Goal: Book appointment/travel/reservation

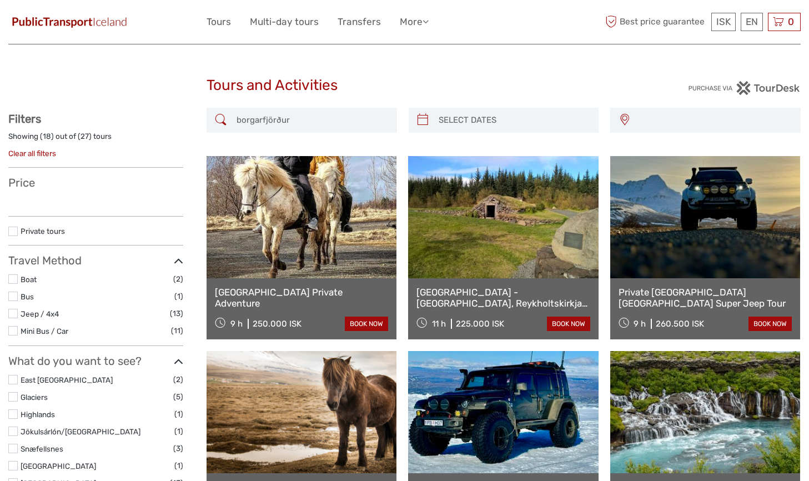
select select
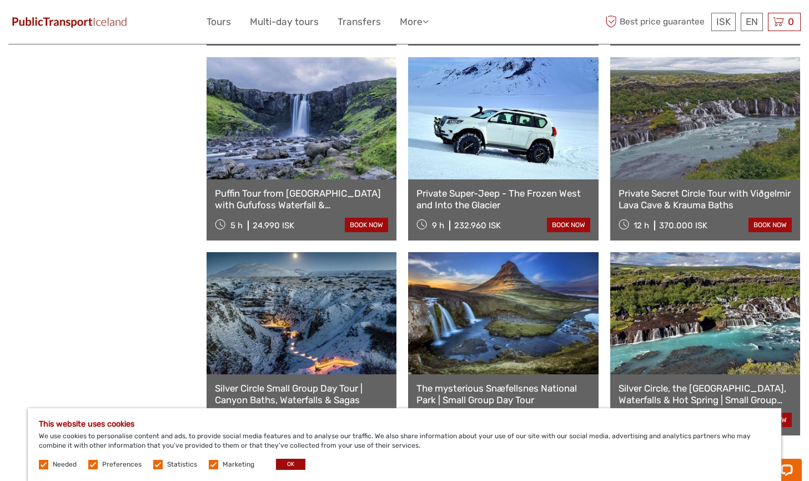
scroll to position [902, 0]
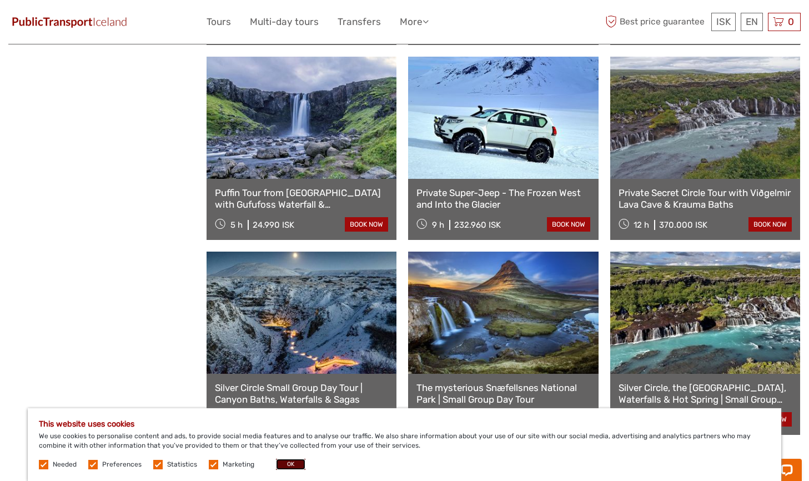
click at [287, 461] on button "OK" at bounding box center [290, 463] width 29 height 11
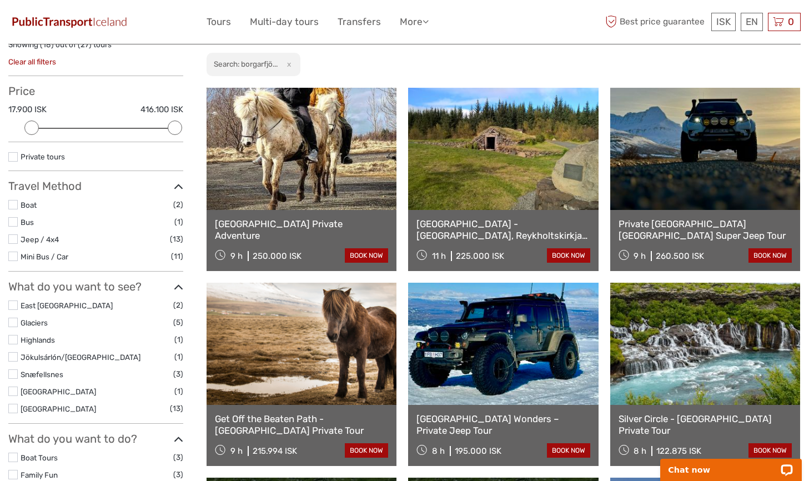
scroll to position [108, 0]
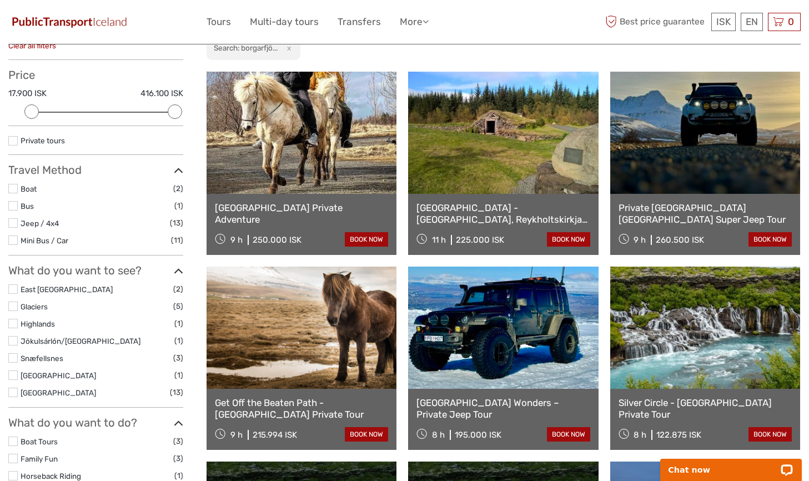
click at [17, 205] on label at bounding box center [12, 205] width 9 height 9
click at [0, 0] on input "checkbox" at bounding box center [0, 0] width 0 height 0
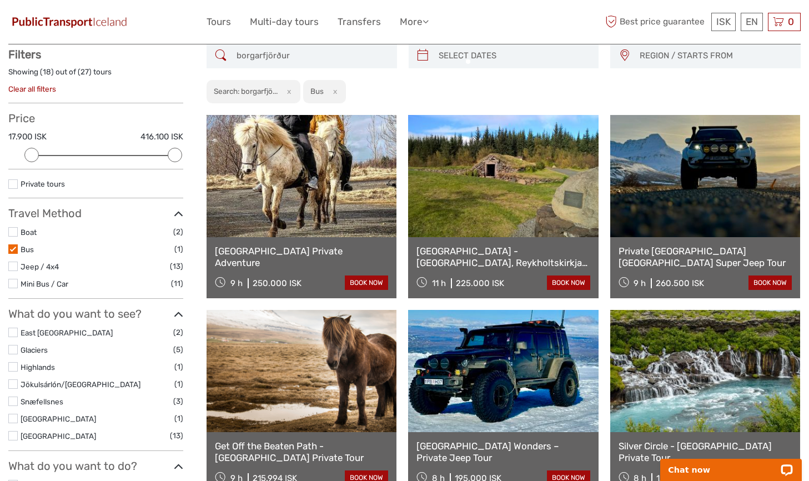
scroll to position [63, 0]
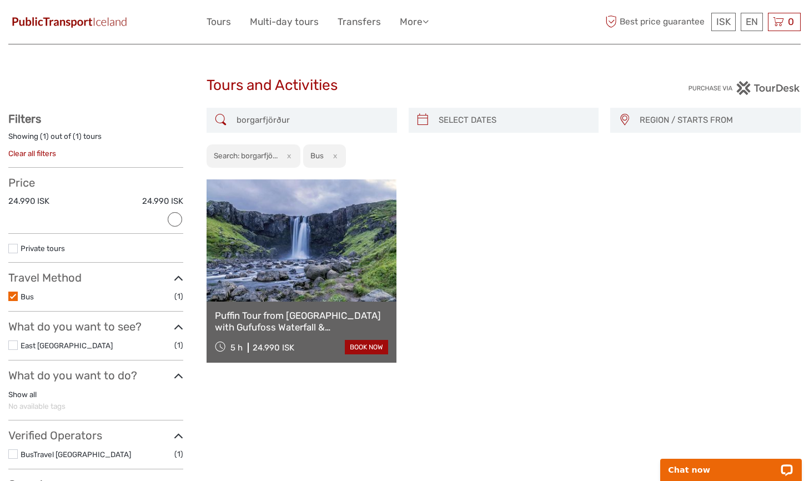
click at [260, 120] on input "borgarfjörður" at bounding box center [311, 119] width 159 height 19
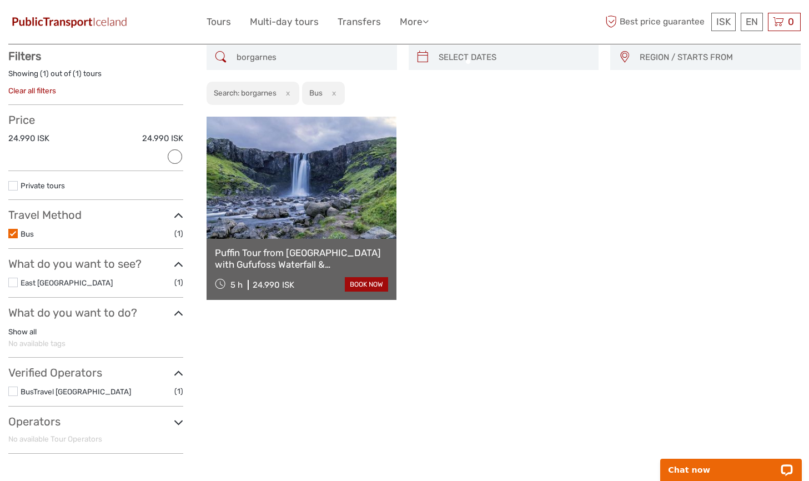
scroll to position [63, 0]
type input "borgarnes"
type input "[DATE]"
click at [462, 60] on input "search" at bounding box center [513, 57] width 159 height 19
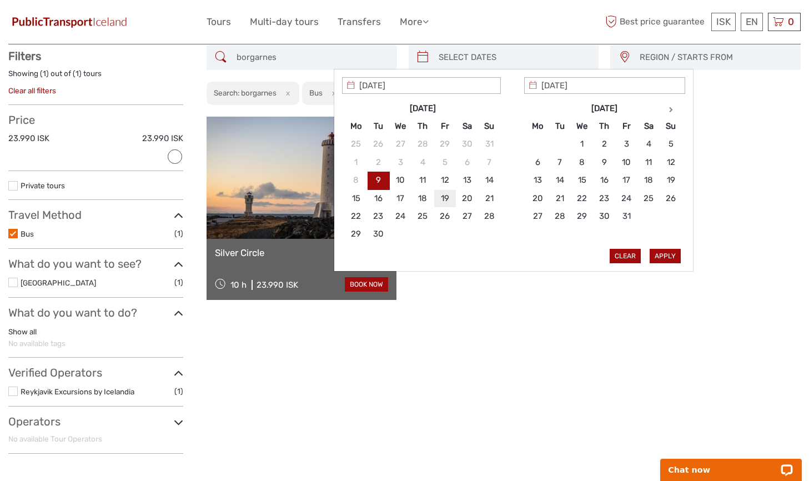
type input "[DATE]"
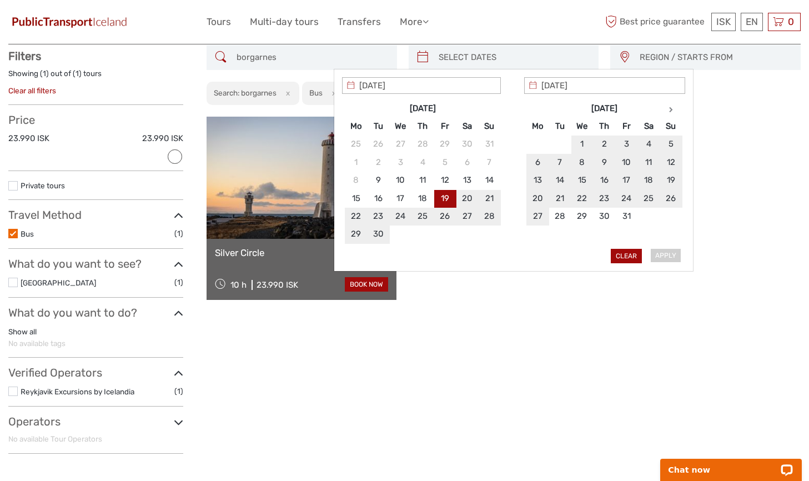
click at [665, 254] on div "Apply Clear" at bounding box center [513, 170] width 343 height 186
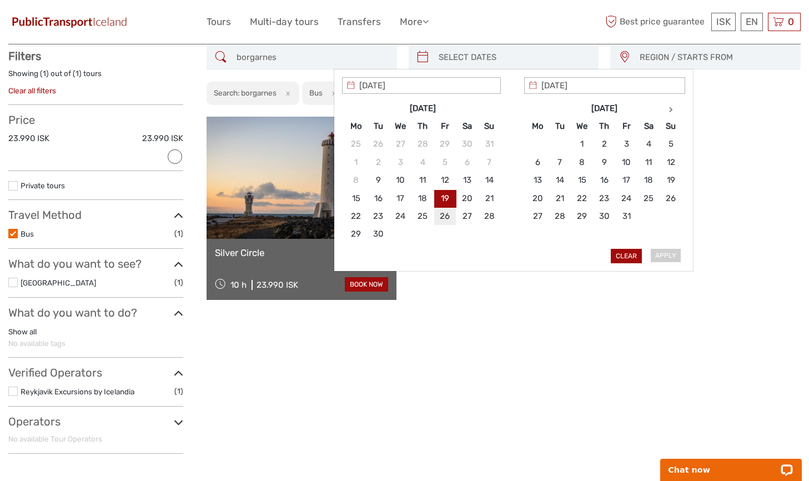
type input "[DATE]"
click at [482, 332] on div "borgarnes REGION / STARTS FROM [GEOGRAPHIC_DATA] East North Northeast [GEOGRAPH…" at bounding box center [503, 253] width 594 height 417
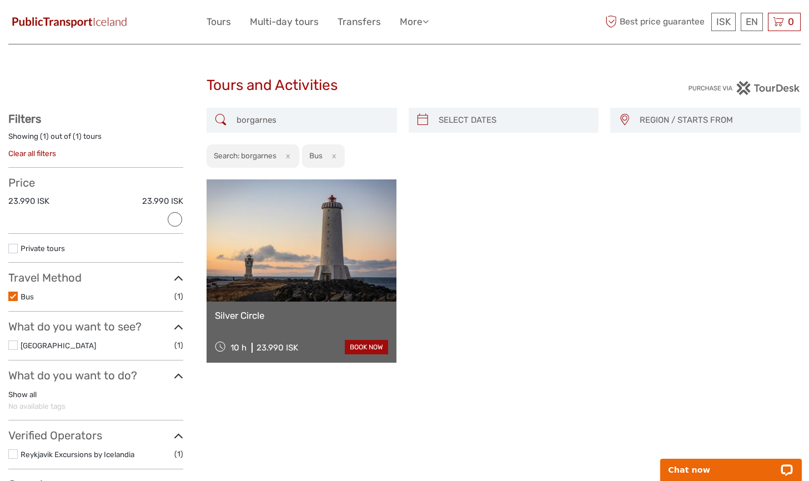
type input "[DATE]"
click at [436, 120] on input "search" at bounding box center [513, 119] width 159 height 19
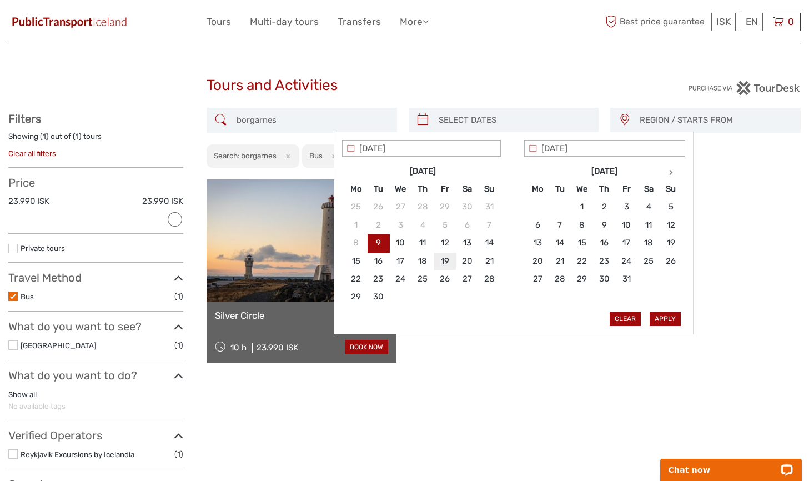
type input "[DATE]"
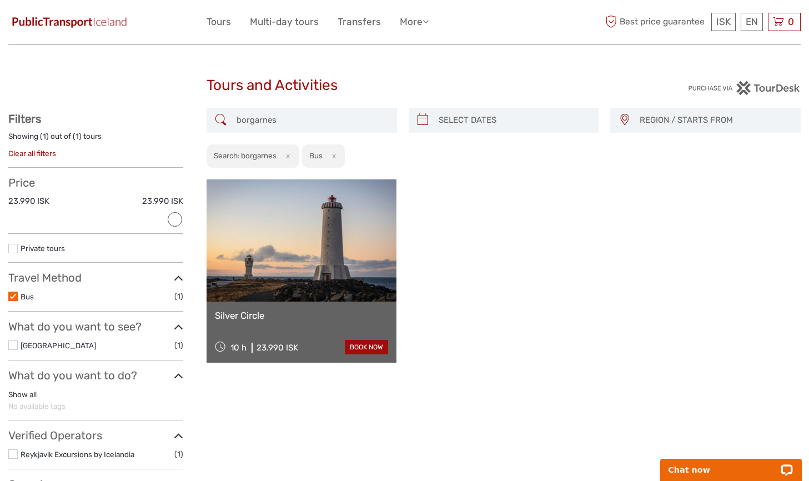
click at [665, 352] on div "Silver Circle 10 h 23.990 ISK book now" at bounding box center [503, 270] width 594 height 183
click at [642, 127] on span "REGION / STARTS FROM" at bounding box center [714, 120] width 160 height 18
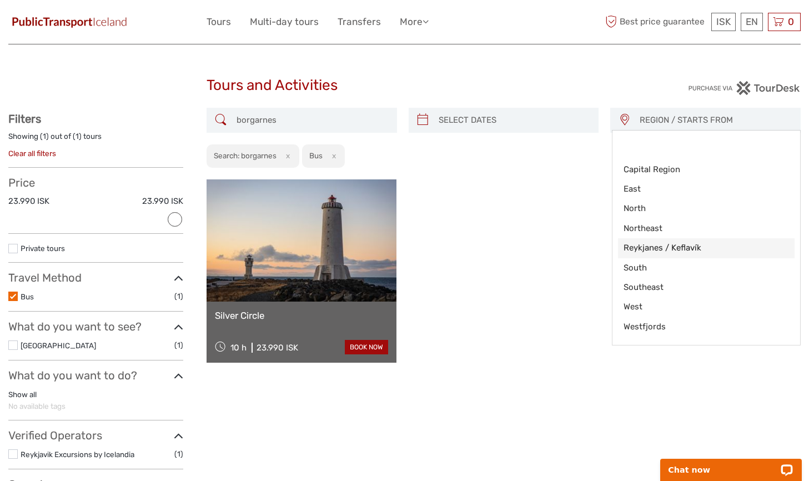
click at [649, 250] on span "Reykjanes / Keflavík" at bounding box center [696, 248] width 147 height 12
select select "Reykjanes / Keflavík"
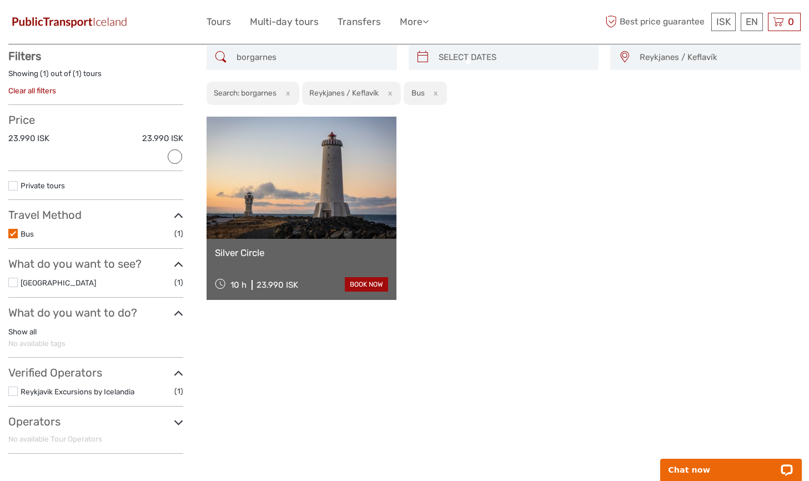
scroll to position [63, 0]
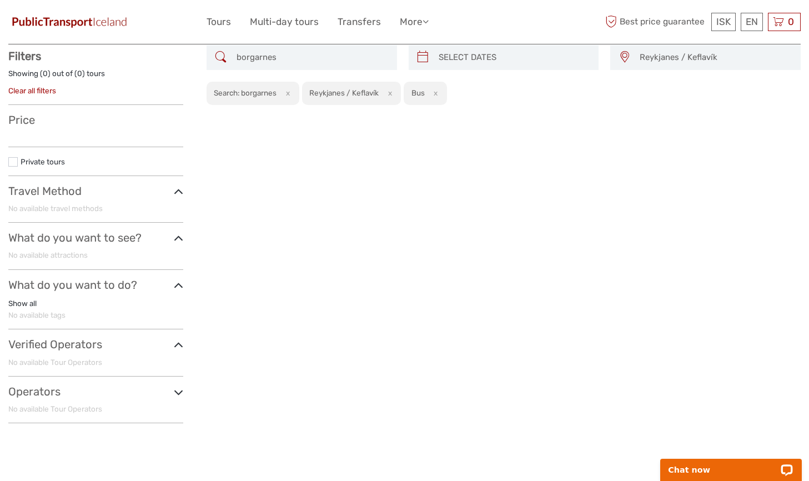
type input "[DATE]"
click at [462, 54] on input "search" at bounding box center [513, 57] width 159 height 19
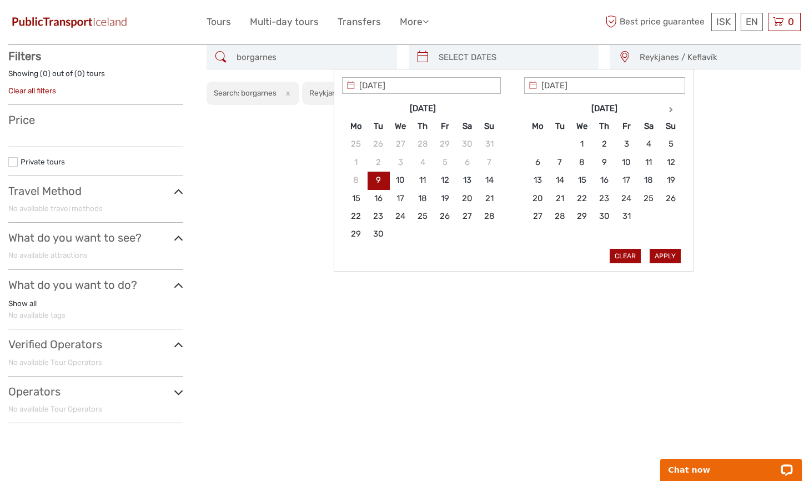
click at [466, 60] on input "search" at bounding box center [513, 57] width 159 height 19
type input "[DATE]"
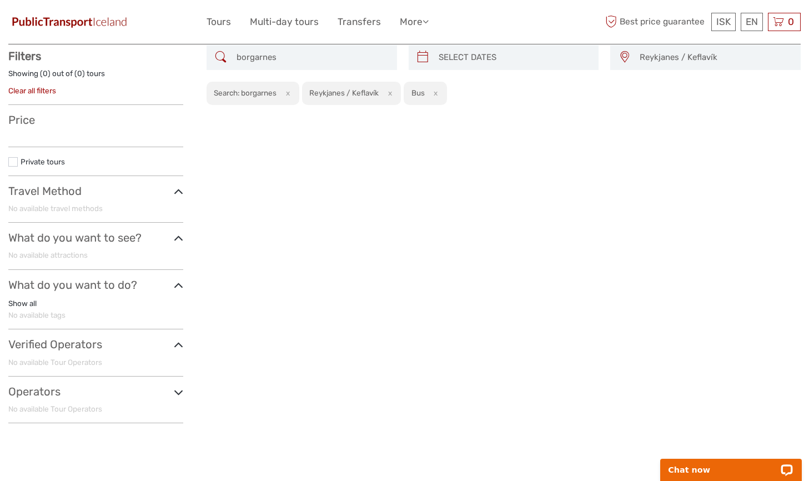
click at [447, 337] on div "borgarnes [GEOGRAPHIC_DATA] / [GEOGRAPHIC_DATA] Capital Region East North North…" at bounding box center [503, 238] width 594 height 387
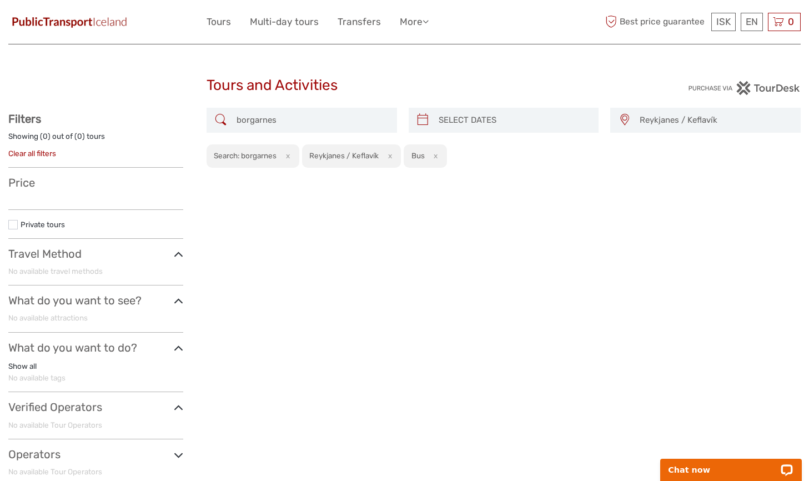
type input "[DATE]"
click at [446, 122] on input "search" at bounding box center [513, 119] width 159 height 19
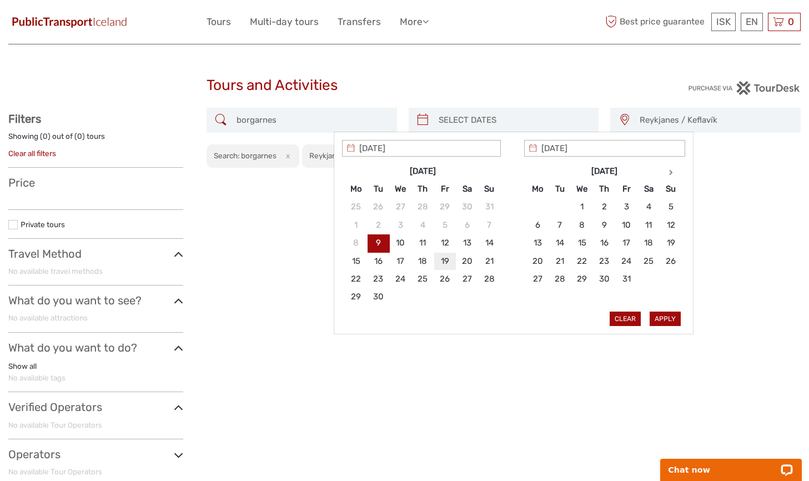
type input "[DATE]"
click at [659, 320] on button "Apply" at bounding box center [664, 318] width 31 height 14
type input "[DATE] - [DATE]"
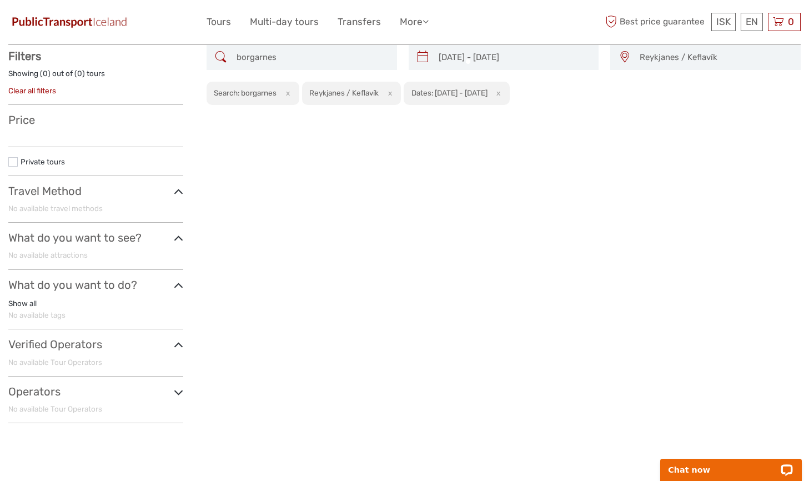
scroll to position [63, 0]
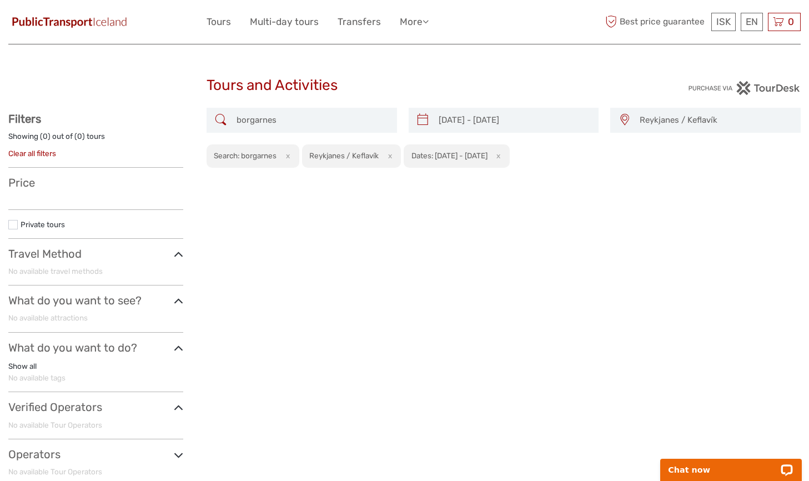
click at [179, 254] on icon at bounding box center [178, 254] width 9 height 15
click at [359, 17] on link "Transfers" at bounding box center [358, 22] width 43 height 16
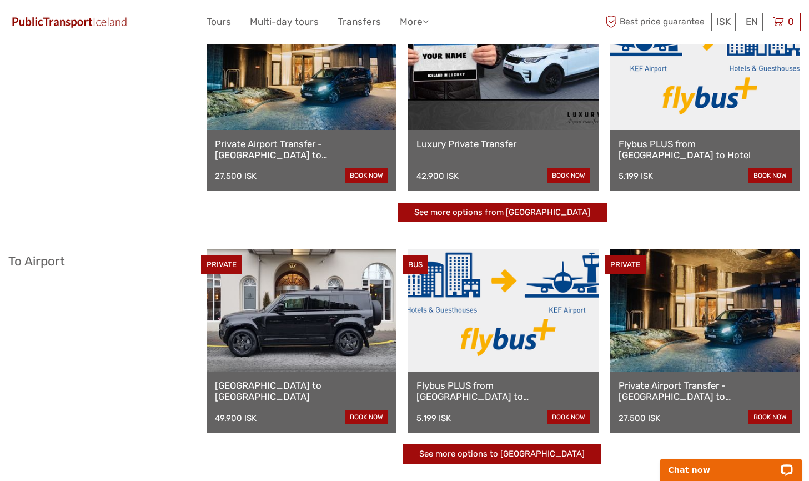
scroll to position [105, 0]
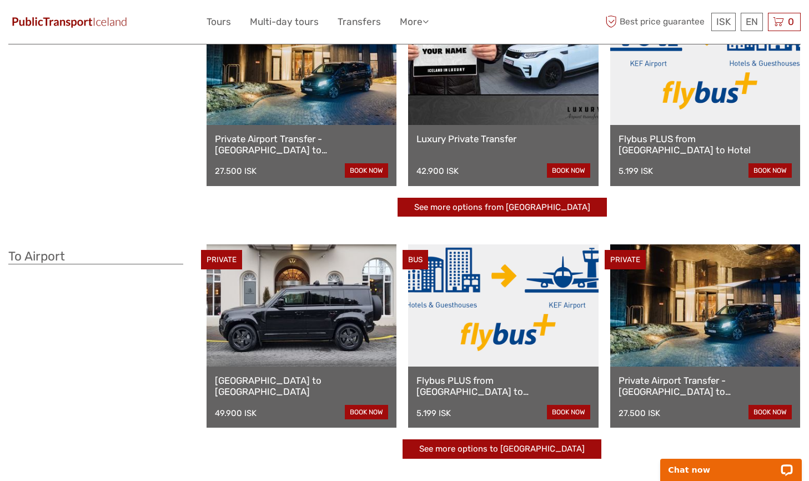
click at [614, 85] on link at bounding box center [705, 64] width 190 height 122
